Goal: Information Seeking & Learning: Learn about a topic

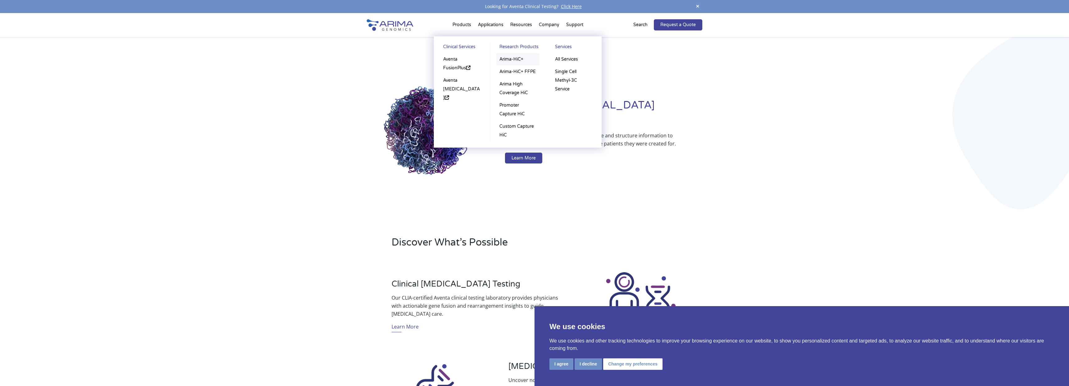
click at [511, 58] on link "Arima-HiC+" at bounding box center [517, 59] width 43 height 12
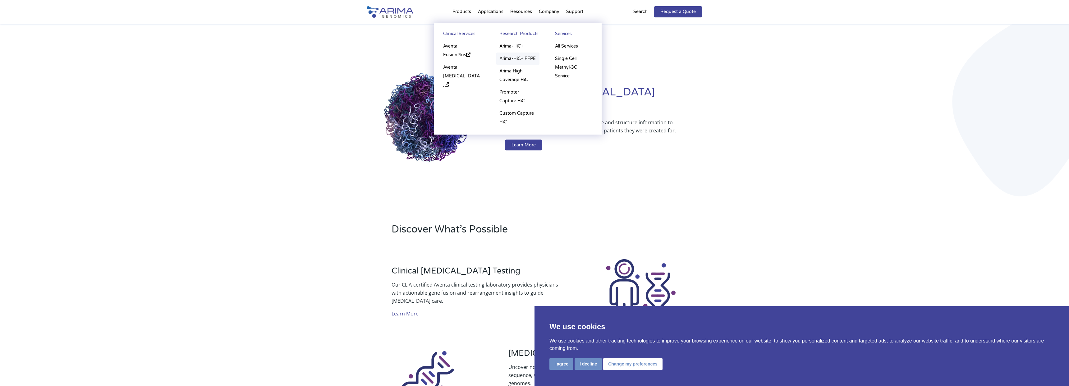
click at [524, 57] on link "Arima-HiC+ FFPE" at bounding box center [517, 59] width 43 height 12
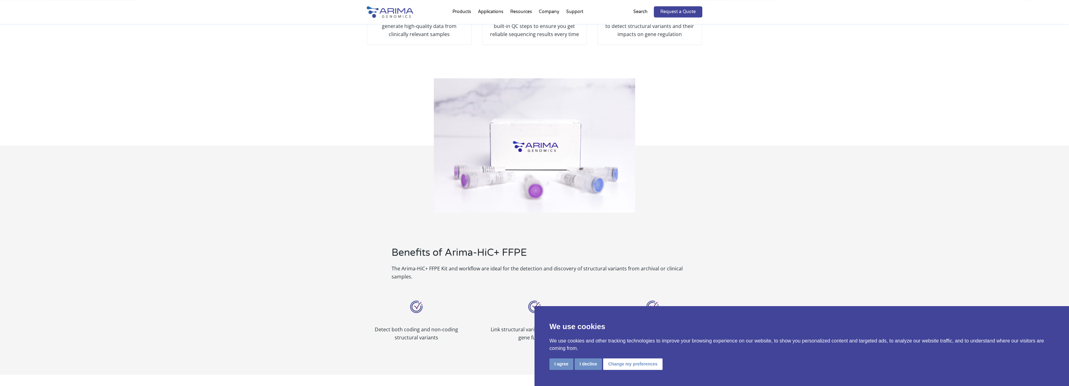
scroll to position [319, 0]
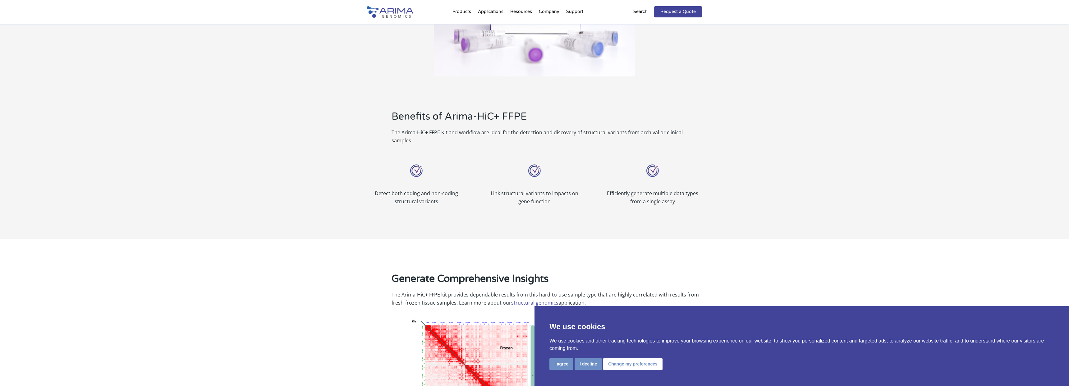
click at [648, 132] on p "The Arima-HiC+ FFPE Kit and workflow are ideal for the detection and discovery …" at bounding box center [546, 136] width 311 height 16
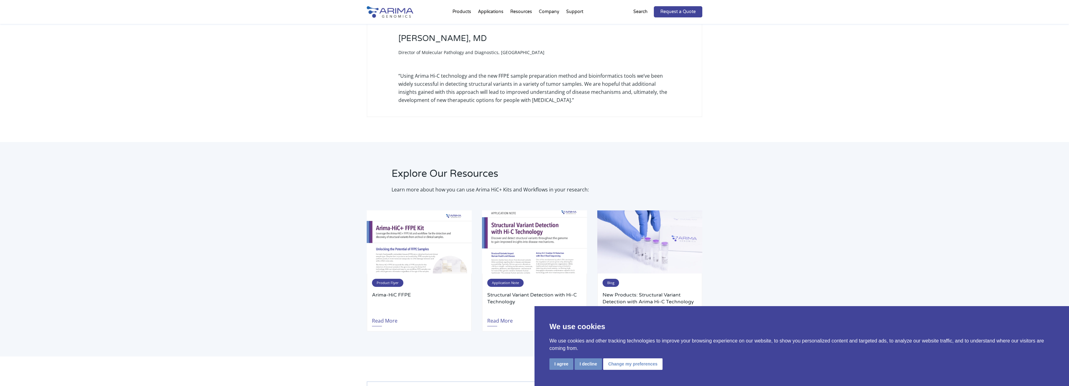
scroll to position [1063, 0]
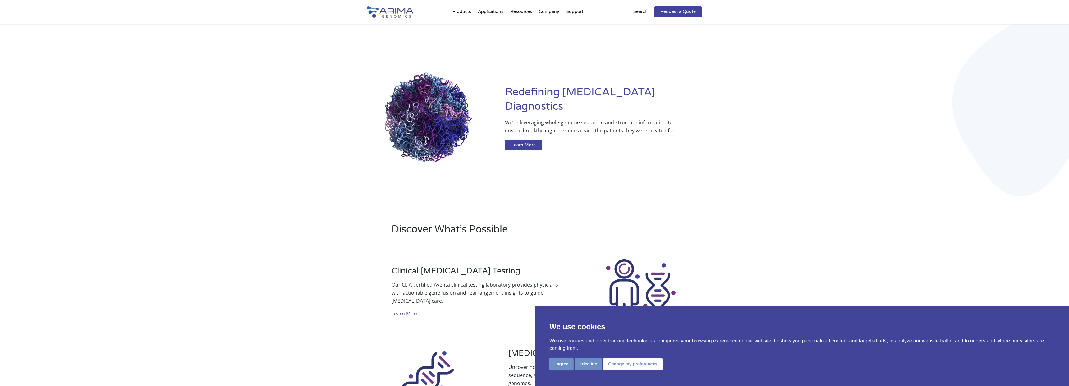
click at [561, 362] on button "I agree" at bounding box center [561, 363] width 24 height 11
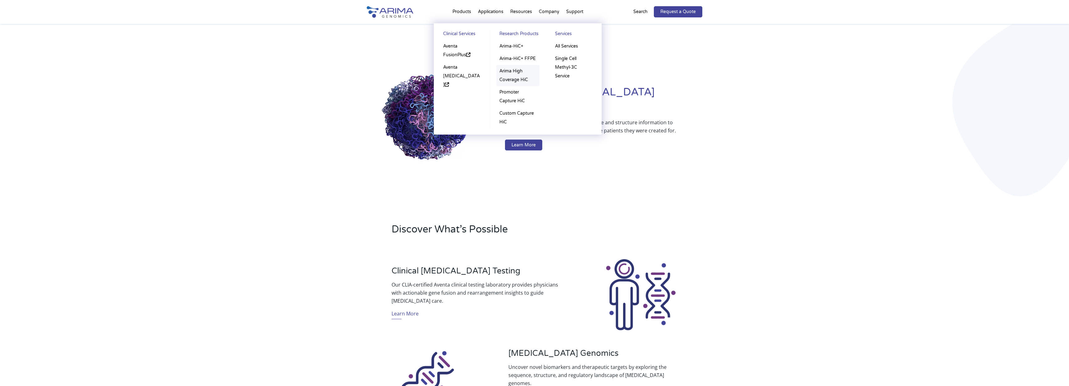
click at [514, 73] on link "Arima High Coverage HiC" at bounding box center [517, 75] width 43 height 21
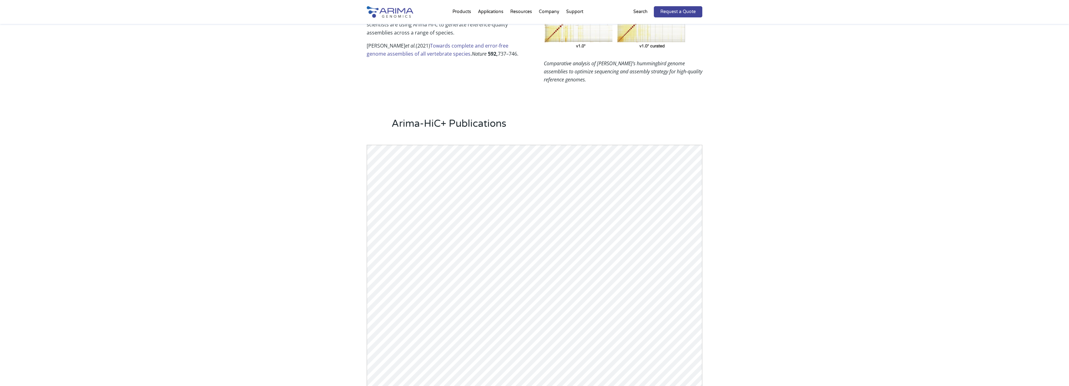
scroll to position [673, 0]
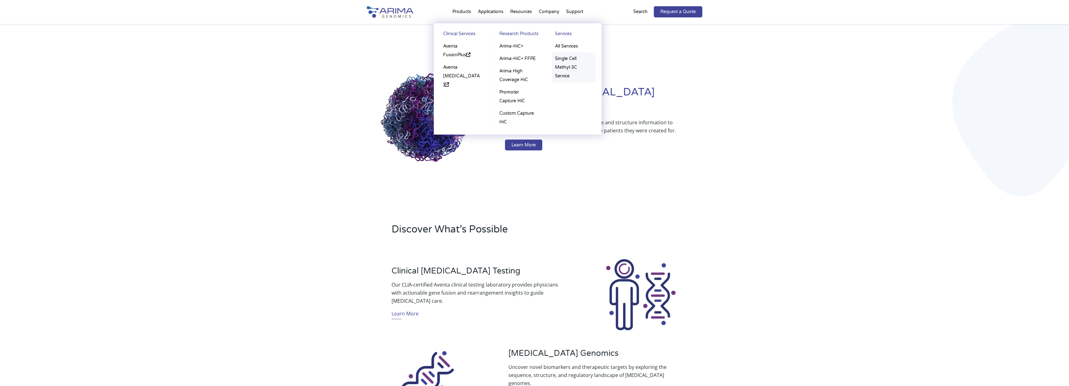
click at [564, 66] on link "Single Cell Methyl-3C Service" at bounding box center [573, 68] width 43 height 30
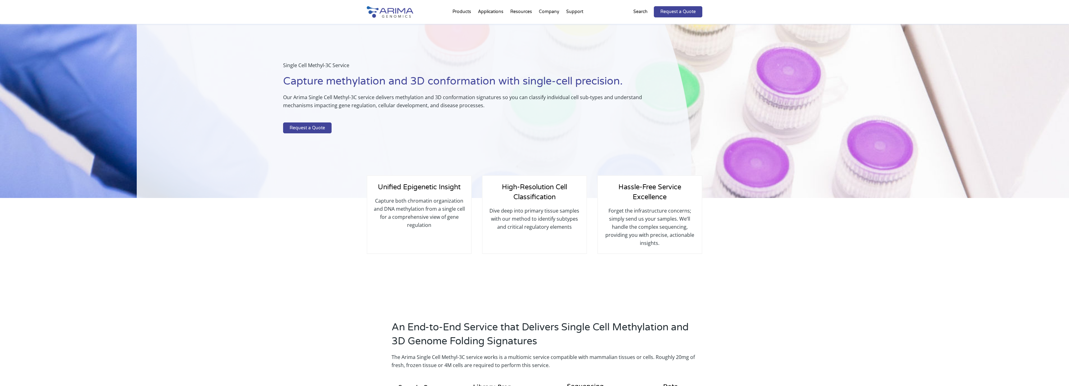
scroll to position [213, 0]
